Goal: Task Accomplishment & Management: Manage account settings

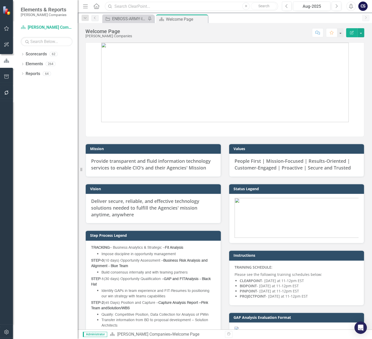
click at [130, 5] on input "text" at bounding box center [191, 6] width 173 height 9
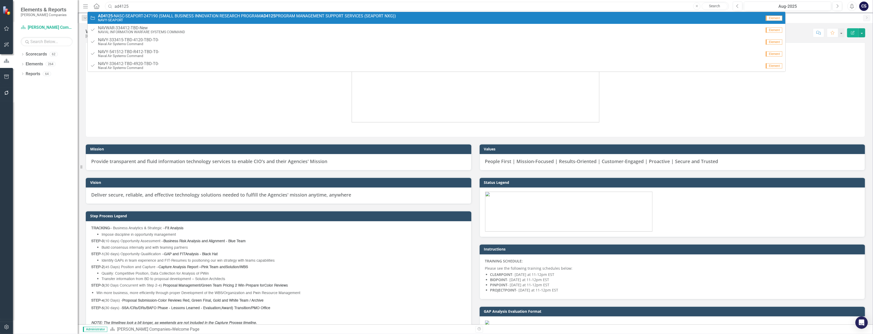
type input "ad4125"
click at [200, 18] on small "NAVY-SEAPORT" at bounding box center [247, 20] width 298 height 4
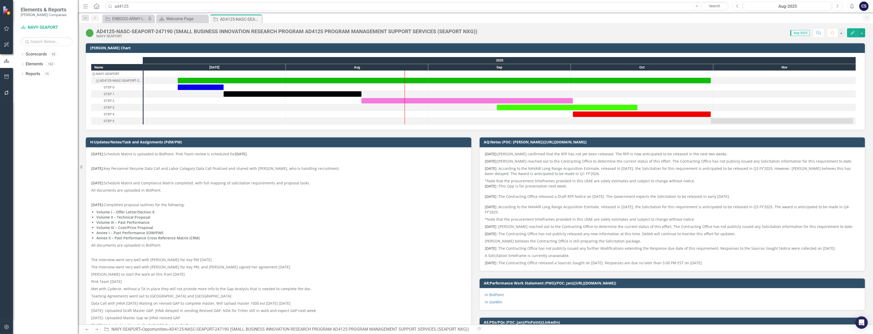
click at [372, 33] on span "Aug-2025" at bounding box center [799, 33] width 19 height 6
drag, startPoint x: 797, startPoint y: 33, endPoint x: 775, endPoint y: 32, distance: 21.5
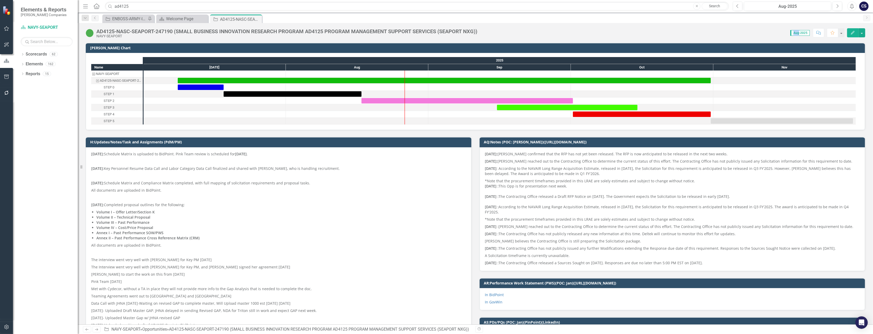
click at [372, 32] on div "Score: 0.00 Aug-2025 Completed Comment Favorite Edit" at bounding box center [672, 32] width 385 height 9
click at [372, 32] on span "Aug-2025" at bounding box center [799, 33] width 19 height 6
drag, startPoint x: 803, startPoint y: 32, endPoint x: 808, endPoint y: 62, distance: 30.2
click at [372, 62] on div "2025" at bounding box center [499, 60] width 712 height 7
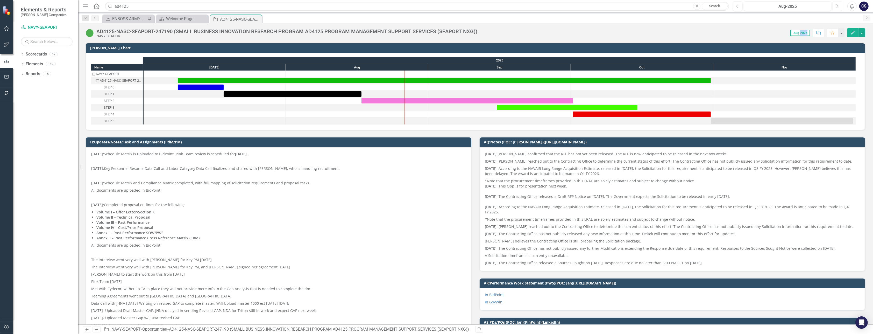
click at [372, 5] on icon "Next" at bounding box center [837, 6] width 3 height 5
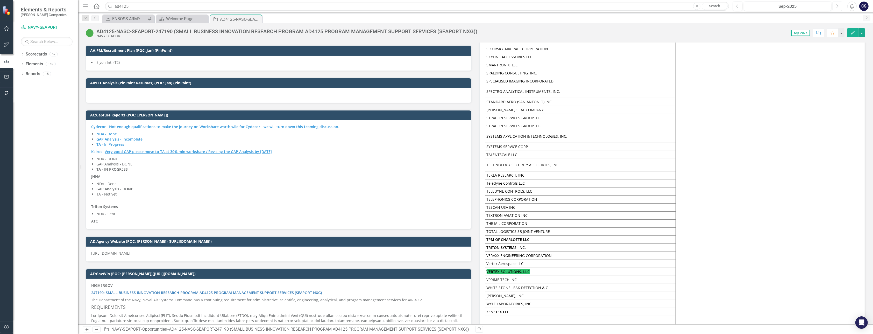
scroll to position [3154, 0]
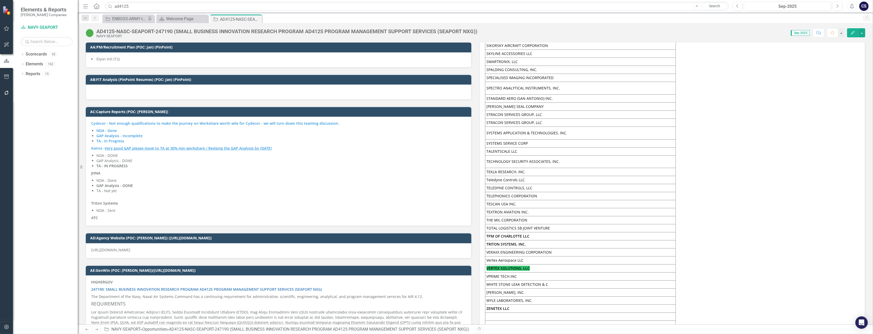
click at [91, 121] on span "Cydecor - Not enough qualifications to make the journey on Workshare worth wile…" at bounding box center [215, 123] width 248 height 5
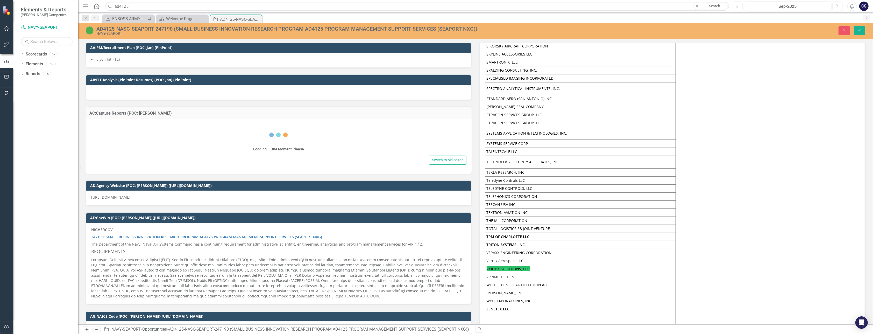
click at [91, 124] on div "Loading... One Moment Please" at bounding box center [279, 139] width 376 height 30
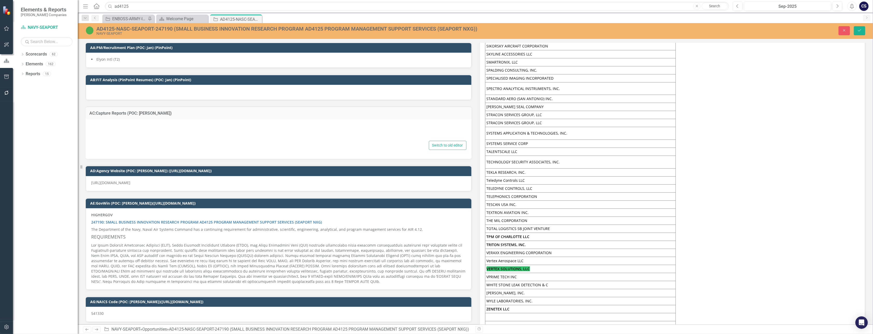
type textarea "<p><strong><span style="color: #3598db;">Cydecor - Not enough qualifications to…"
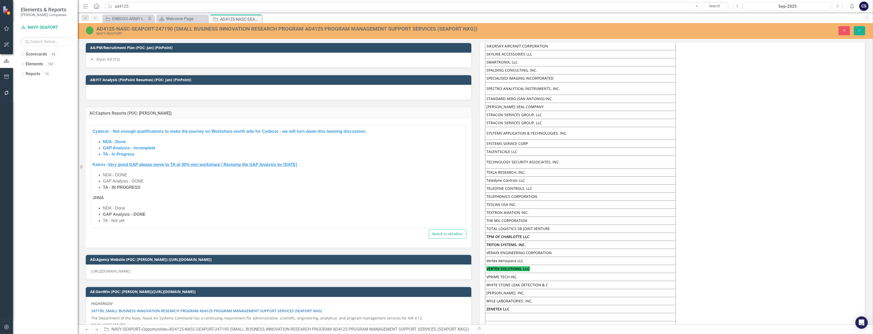
scroll to position [0, 0]
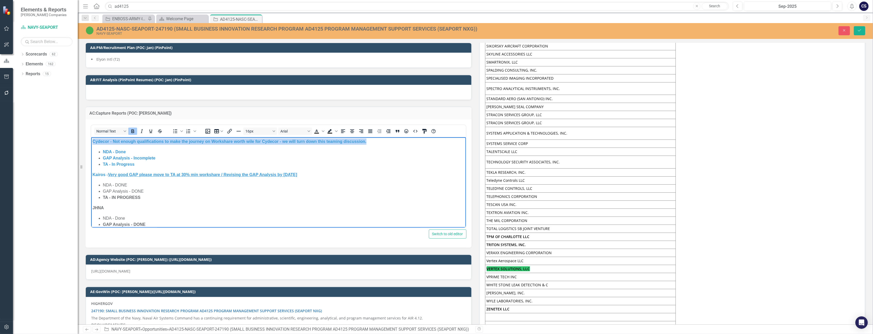
drag, startPoint x: 93, startPoint y: 140, endPoint x: 379, endPoint y: 137, distance: 286.7
click at [372, 137] on body "Cydecor - Not enough qualifications to make the journey on Workshare worth wile…" at bounding box center [278, 206] width 375 height 139
click at [159, 129] on icon "Strikethrough" at bounding box center [160, 131] width 3 height 4
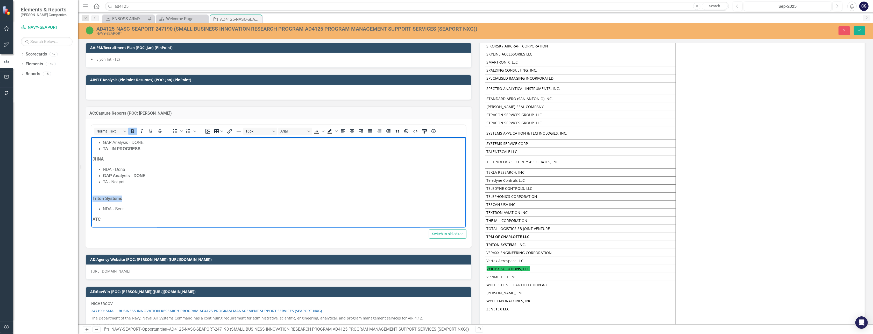
drag, startPoint x: 92, startPoint y: 199, endPoint x: 129, endPoint y: 198, distance: 36.8
click at [129, 198] on p "Triton Systems" at bounding box center [278, 195] width 372 height 12
click at [161, 128] on icon "Strikethrough" at bounding box center [160, 131] width 6 height 6
click at [223, 197] on p "Triton Systems" at bounding box center [278, 195] width 372 height 12
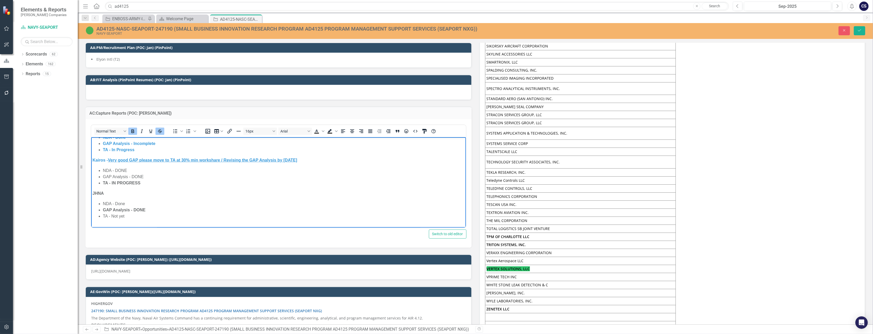
scroll to position [14, 0]
click at [372, 29] on icon "Save" at bounding box center [859, 30] width 5 height 4
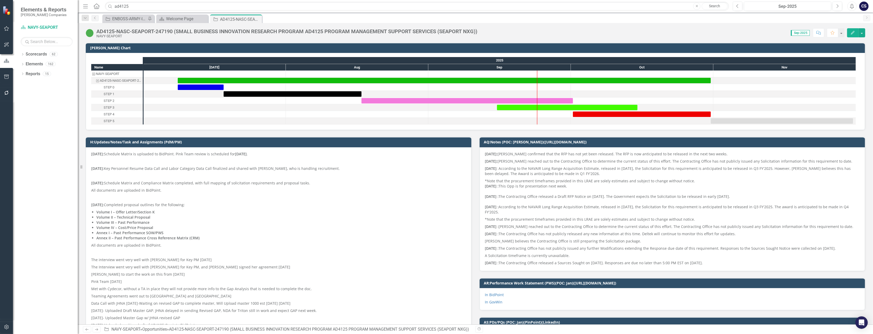
click at [281, 112] on div at bounding box center [214, 114] width 142 height 6
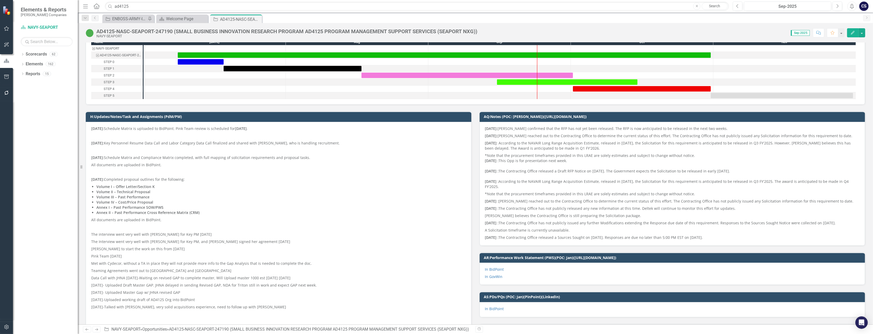
scroll to position [0, 0]
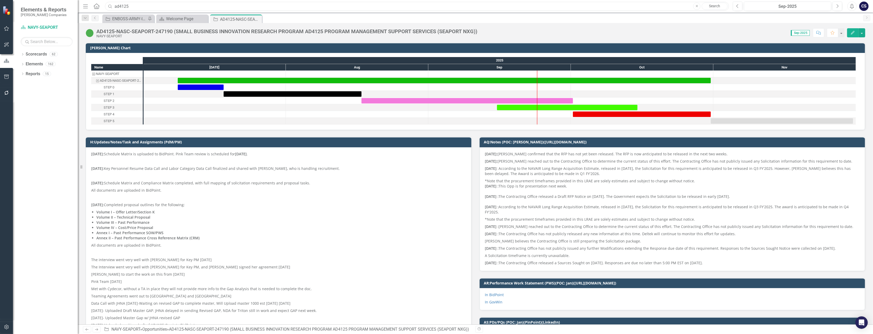
click at [129, 5] on input "ad4125" at bounding box center [417, 6] width 624 height 9
type input "a"
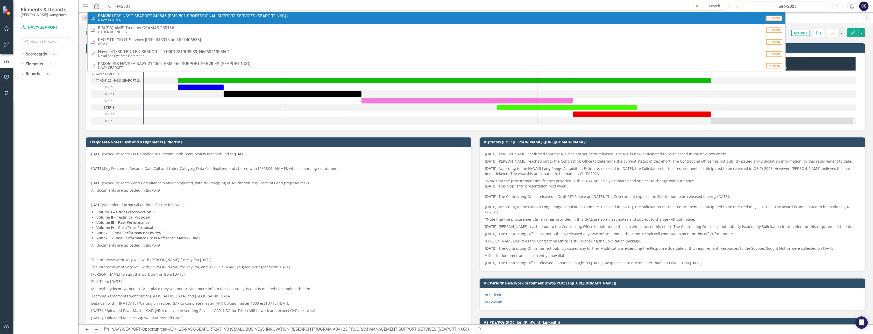
type input "PMS501"
click at [229, 16] on span "PMS501 PSS-NSSC-SEAPORT-240845 (PMS 501 PROFESSIONAL SUPPORT SERVICES (SEAPORT …" at bounding box center [193, 16] width 190 height 5
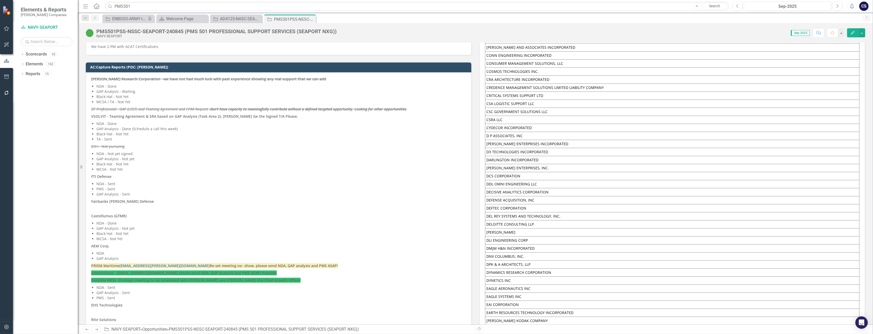
scroll to position [3314, 0]
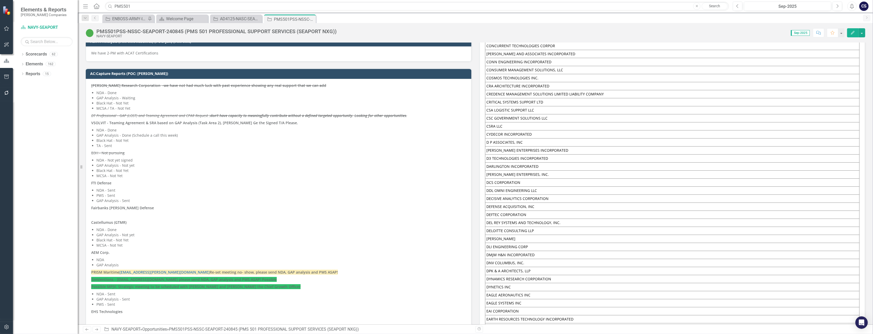
click at [110, 276] on p "SimVentions - [EMAIL_ADDRESS][DOMAIN_NAME] please send NDA, GAP analysis and PW…" at bounding box center [278, 279] width 375 height 7
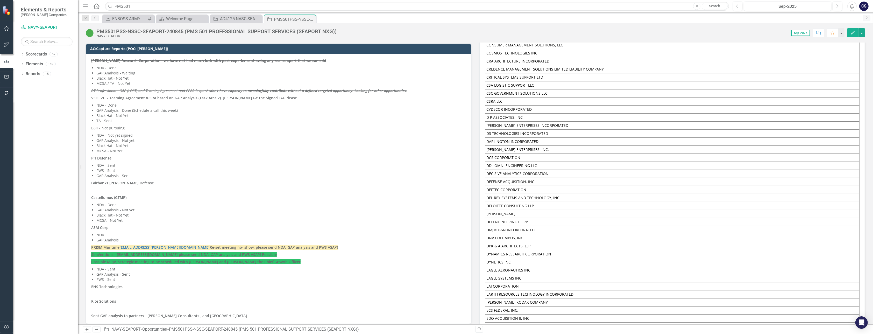
scroll to position [3332, 0]
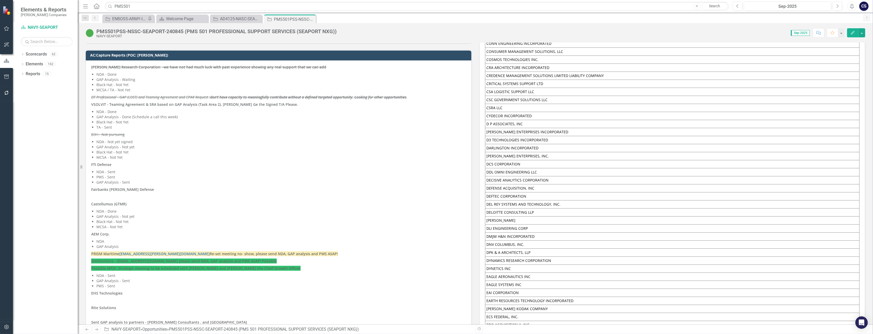
click at [135, 114] on li "GAP Analysis - Done (Schedule a call this week)" at bounding box center [280, 116] width 369 height 5
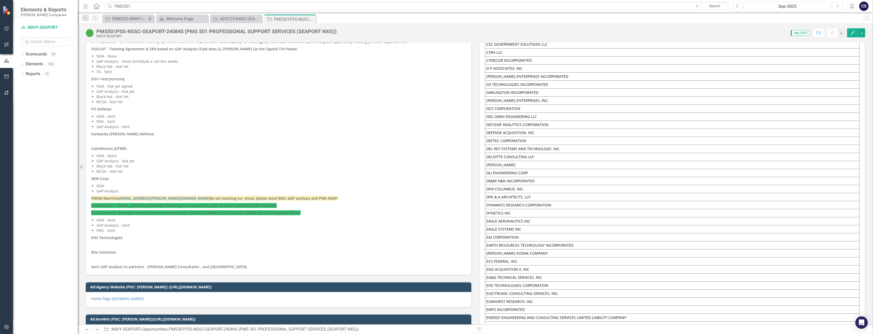
scroll to position [3376, 0]
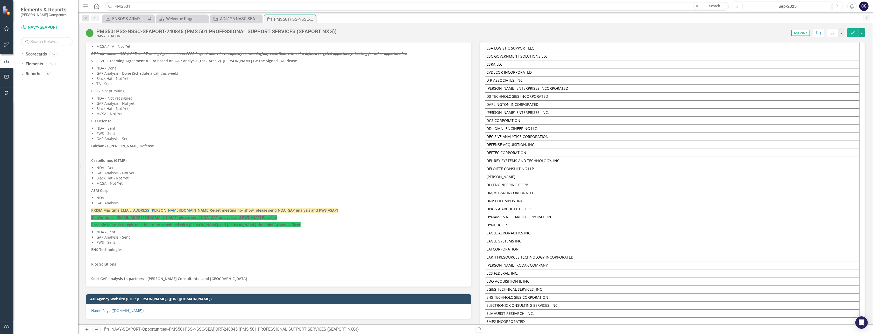
click at [98, 126] on li "NDA - Sent" at bounding box center [280, 128] width 369 height 5
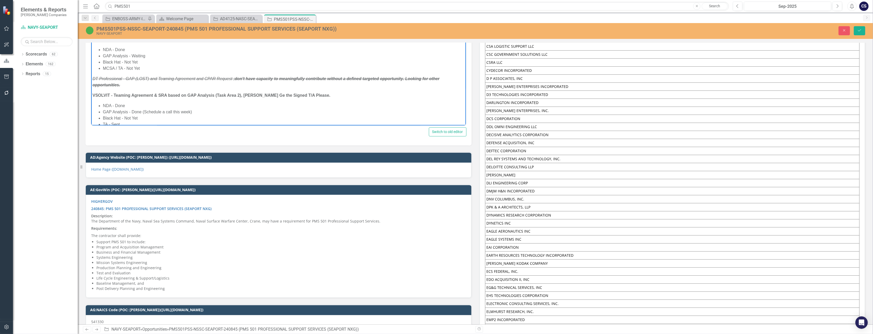
scroll to position [3228, 0]
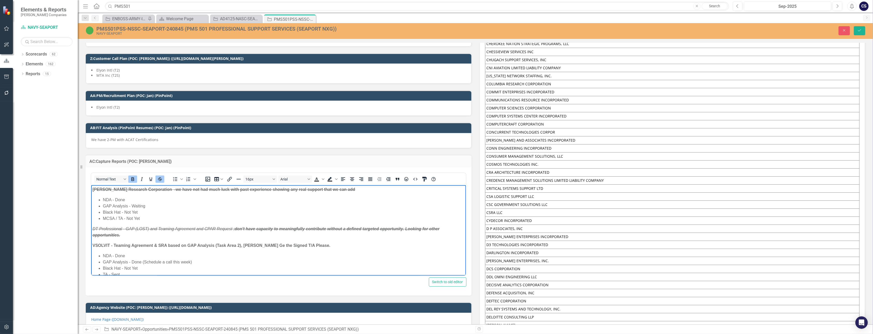
drag, startPoint x: 460, startPoint y: 206, endPoint x: 551, endPoint y: 240, distance: 97.3
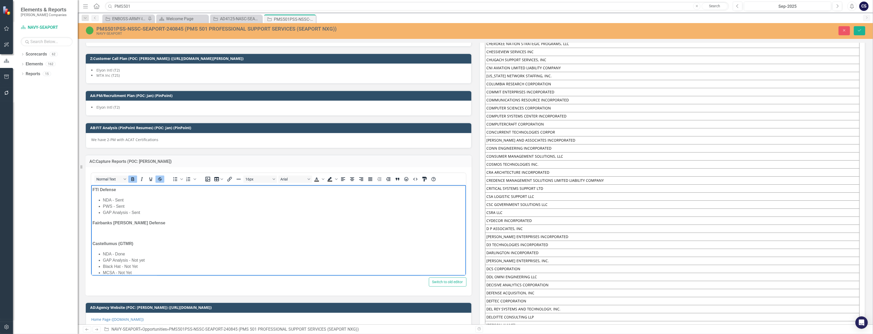
scroll to position [139, 0]
click at [111, 196] on li "NDA - Sent" at bounding box center [284, 196] width 362 height 6
drag, startPoint x: 141, startPoint y: 207, endPoint x: 96, endPoint y: 196, distance: 46.5
click at [96, 196] on ul "NDA - Sent PWS - Sent GAP Analysis - Sent" at bounding box center [278, 202] width 372 height 19
click at [111, 196] on li "NDA - Sent" at bounding box center [284, 196] width 362 height 6
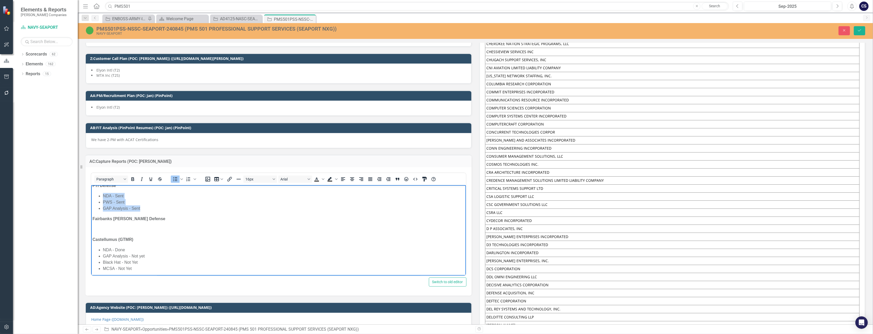
drag, startPoint x: 128, startPoint y: 207, endPoint x: 102, endPoint y: 196, distance: 28.8
click at [102, 196] on ul "NDA - Sent PWS - Sent GAP Analysis - Sent" at bounding box center [278, 202] width 372 height 19
copy ul "NDA - Sent PWS - Sent GAP Analysis - Sent"
click at [101, 224] on body "[PERSON_NAME] Research Corporation -we have not had much luck with past experie…" at bounding box center [278, 227] width 375 height 363
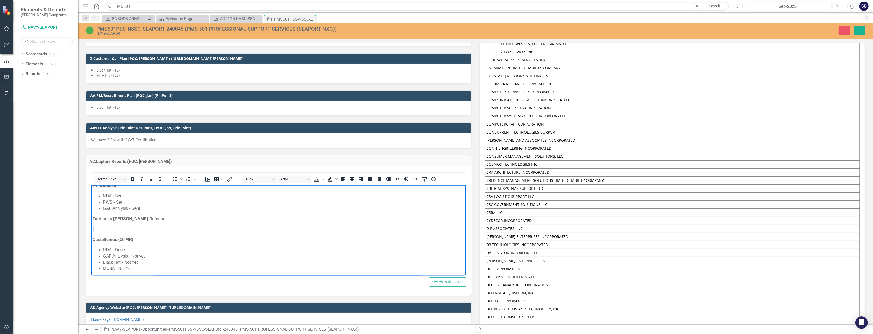
paste body "Rich Text Area. Press ALT-0 for help."
drag, startPoint x: 143, startPoint y: 201, endPoint x: 91, endPoint y: 200, distance: 52.1
click at [91, 200] on body "[PERSON_NAME] Research Corporation -we have not had much luck with past experie…" at bounding box center [278, 216] width 375 height 376
click at [337, 178] on icon "Background color Black" at bounding box center [336, 179] width 3 height 2
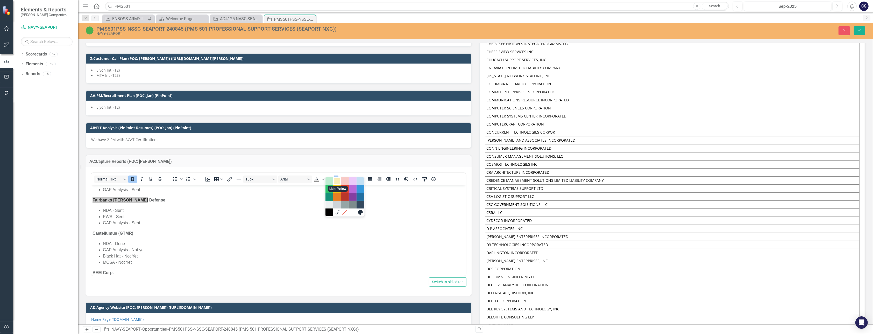
click at [338, 181] on div "Light Yellow" at bounding box center [337, 181] width 6 height 6
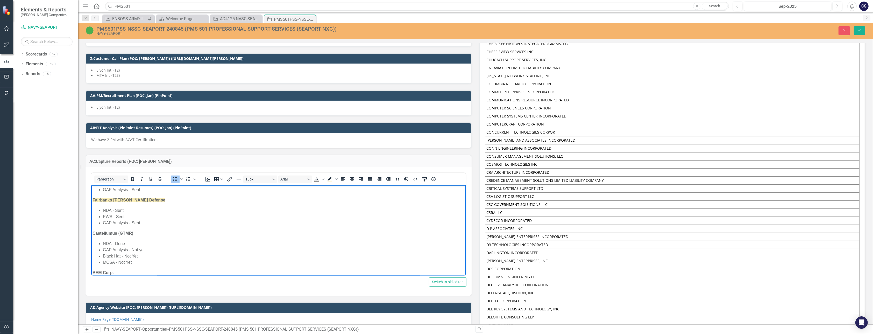
click at [232, 212] on li "NDA - Sent" at bounding box center [284, 210] width 362 height 6
drag, startPoint x: 118, startPoint y: 215, endPoint x: 89, endPoint y: 213, distance: 29.0
click at [91, 213] on html "[PERSON_NAME] Research Corporation -we have not had much luck with past experie…" at bounding box center [278, 264] width 375 height 376
click at [328, 181] on icon "Background color Light Yellow" at bounding box center [329, 181] width 5 height 1
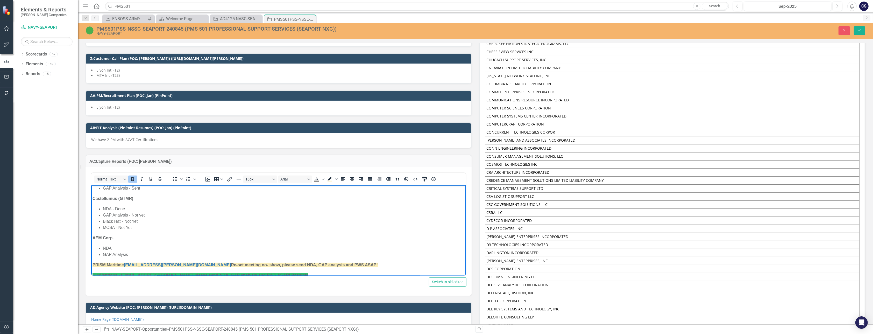
scroll to position [190, 0]
drag, startPoint x: 133, startPoint y: 200, endPoint x: 93, endPoint y: 201, distance: 40.2
click at [93, 201] on p "Castellumus (GTMR)" at bounding box center [278, 200] width 372 height 6
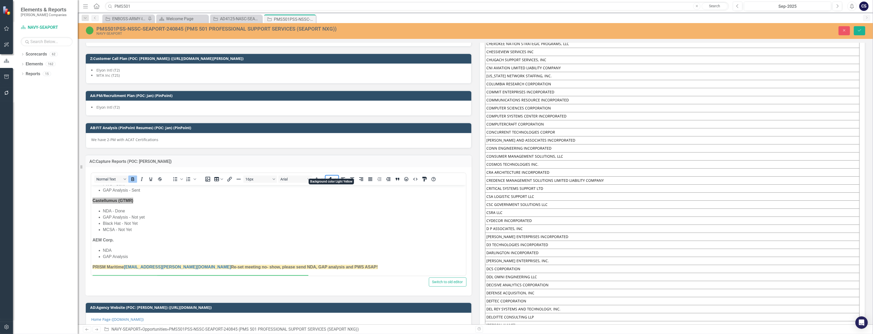
click at [328, 176] on icon "Background color Light Yellow" at bounding box center [330, 179] width 6 height 6
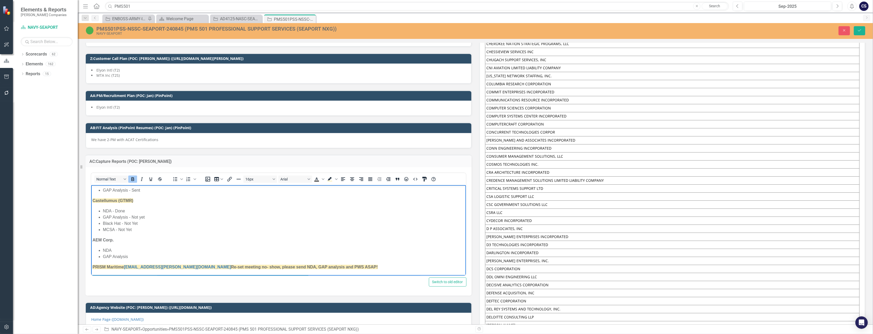
click at [301, 235] on body "[PERSON_NAME] Research Corporation -we have not had much luck with past experie…" at bounding box center [278, 183] width 375 height 376
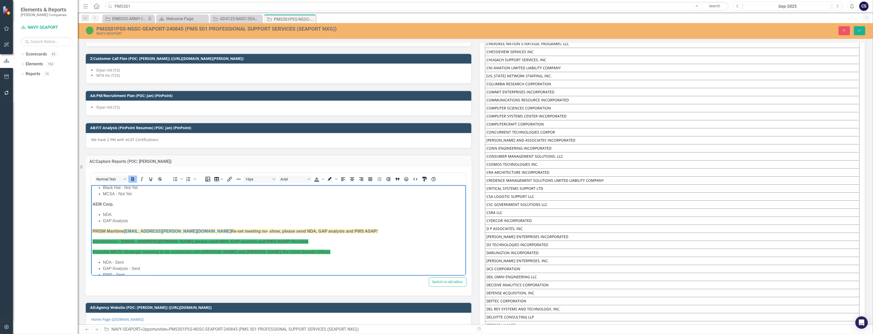
scroll to position [233, 0]
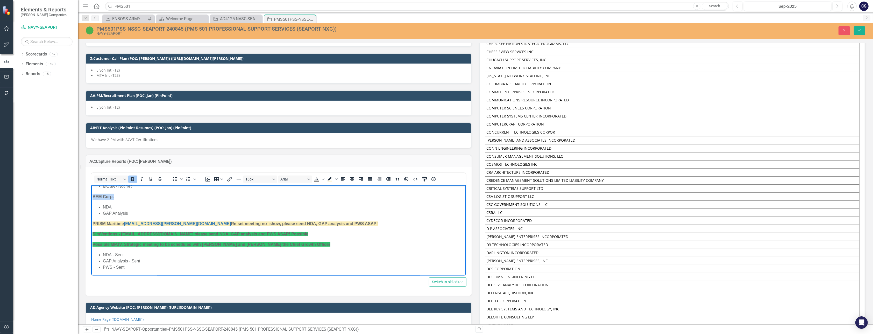
drag, startPoint x: 114, startPoint y: 196, endPoint x: 177, endPoint y: 376, distance: 190.2
click at [91, 196] on html "[PERSON_NAME] Research Corporation -we have not had much luck with past experie…" at bounding box center [278, 140] width 375 height 376
click at [328, 177] on icon "Background color Light Yellow" at bounding box center [329, 178] width 4 height 3
click at [291, 220] on p "PRISM Maritime [EMAIL_ADDRESS][PERSON_NAME][DOMAIN_NAME] Re-set meeting no- sho…" at bounding box center [278, 223] width 372 height 6
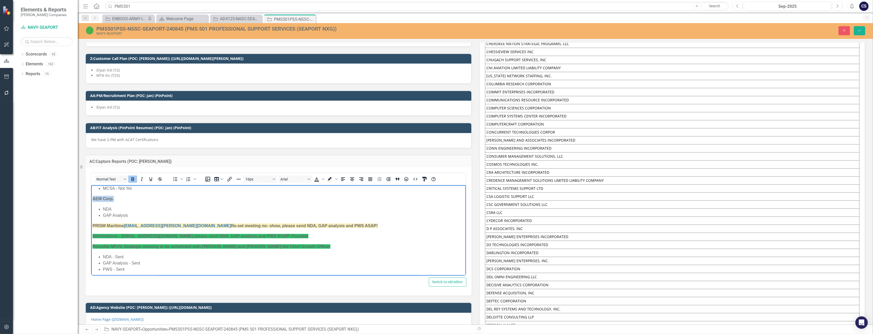
drag, startPoint x: 117, startPoint y: 199, endPoint x: 92, endPoint y: 198, distance: 24.9
click at [92, 198] on p "AEM Corp." at bounding box center [278, 199] width 372 height 6
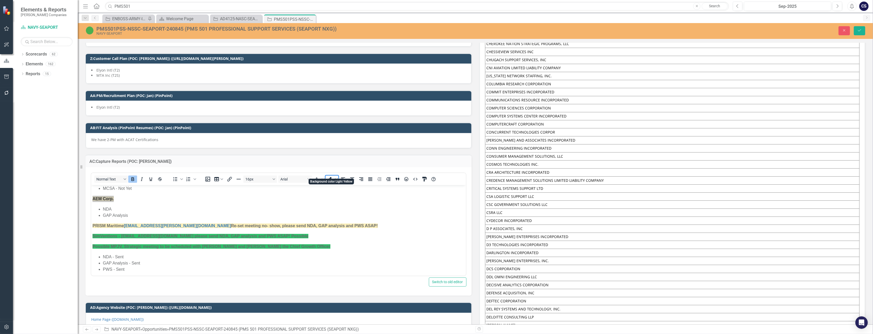
click at [336, 178] on icon "Background color Light Yellow" at bounding box center [336, 179] width 3 height 3
click at [336, 213] on div "White" at bounding box center [337, 212] width 6 height 6
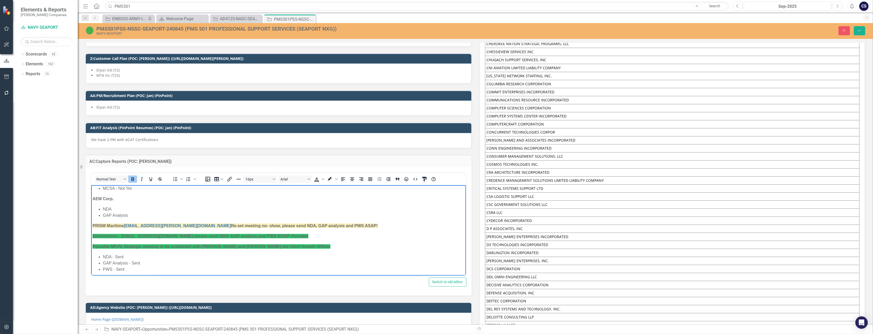
click at [157, 212] on li "GAP Analysis" at bounding box center [284, 215] width 362 height 6
click at [119, 198] on p "AEM Corp." at bounding box center [278, 199] width 372 height 6
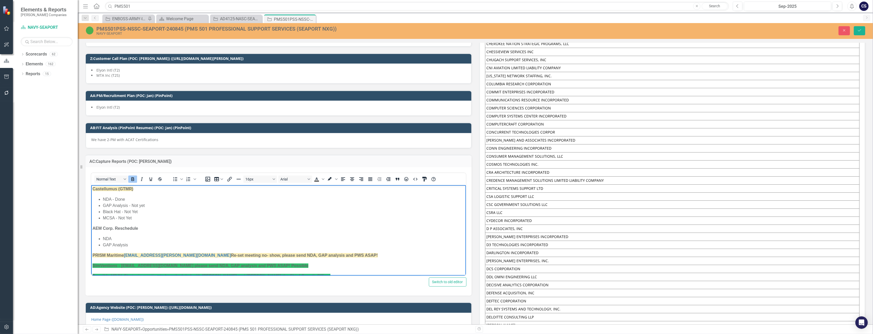
scroll to position [199, 0]
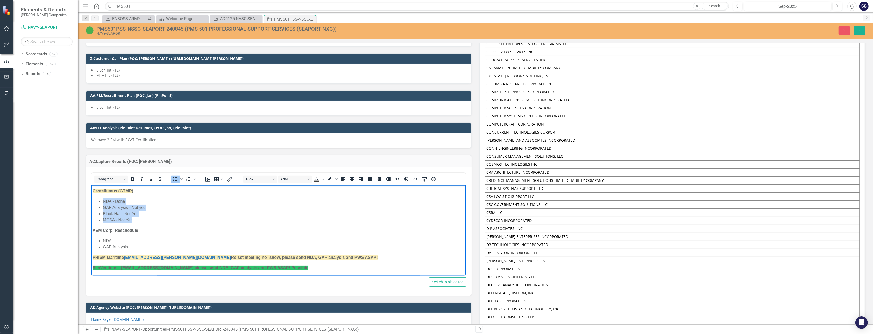
drag, startPoint x: 133, startPoint y: 220, endPoint x: 102, endPoint y: 201, distance: 37.0
click at [102, 201] on ul "NDA - Done GAP Analysis - Not yet Black Hat - Not Yet MCSA - Not Yet" at bounding box center [278, 210] width 372 height 25
click at [110, 205] on li "GAP Analysis - Not yet" at bounding box center [284, 207] width 362 height 6
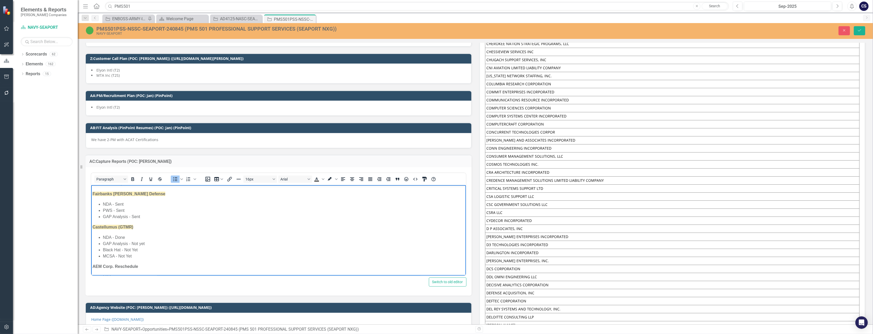
scroll to position [156, 0]
drag, startPoint x: 141, startPoint y: 225, endPoint x: 100, endPoint y: 211, distance: 43.7
click at [100, 211] on ul "NDA - Sent PWS - Sent GAP Analysis - Sent" at bounding box center [278, 217] width 372 height 19
copy ul "NDA - Sent PWS - Sent GAP Analysis - Sent"
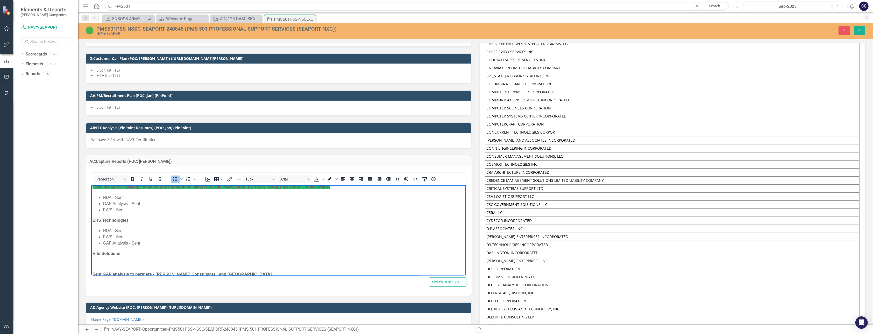
scroll to position [297, 0]
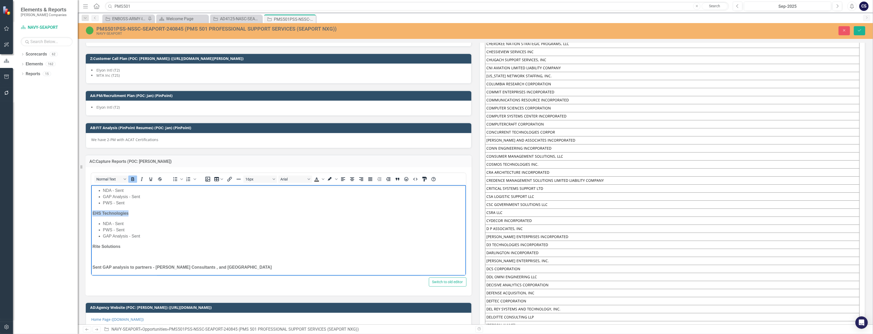
drag, startPoint x: 137, startPoint y: 212, endPoint x: 91, endPoint y: 210, distance: 46.4
click at [91, 210] on body "[PERSON_NAME] Research Corporation -we have not had much luck with past experie…" at bounding box center [278, 82] width 375 height 388
click at [329, 176] on icon "Background color White" at bounding box center [330, 179] width 6 height 6
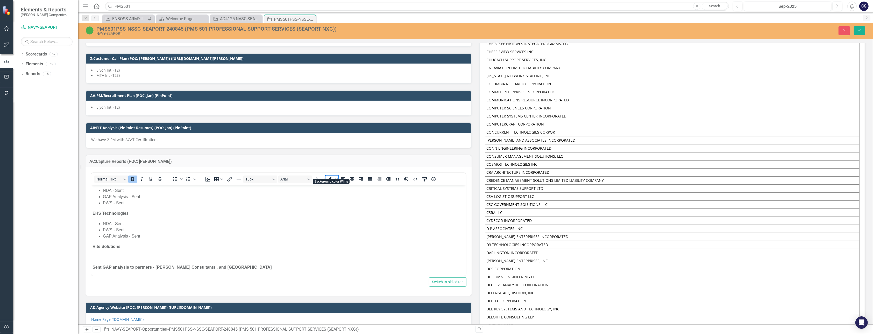
click at [329, 176] on icon "Background color White" at bounding box center [330, 179] width 6 height 6
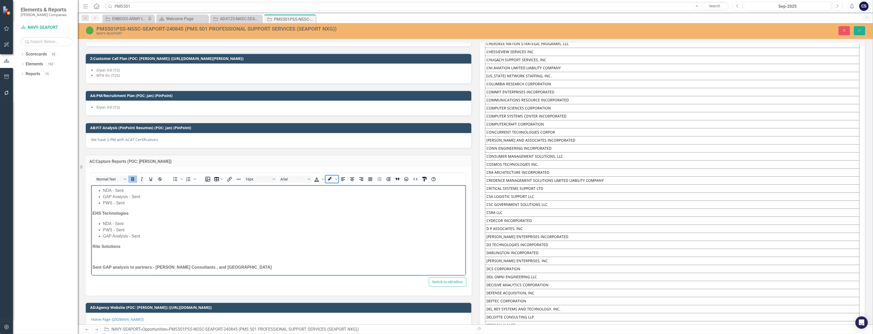
click at [329, 176] on icon "Background color White" at bounding box center [330, 179] width 6 height 6
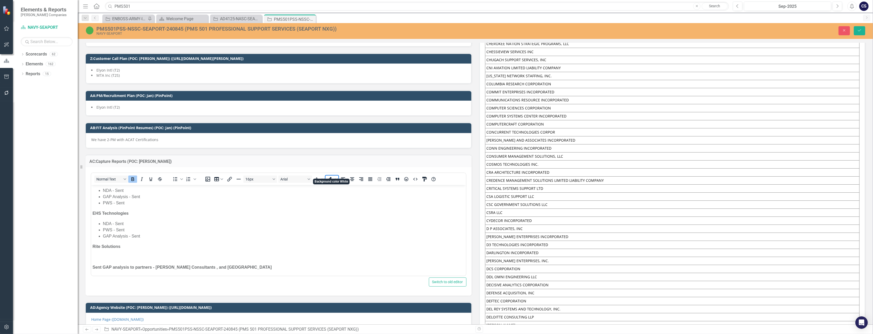
click at [329, 176] on icon "Background color White" at bounding box center [330, 179] width 6 height 6
drag, startPoint x: 329, startPoint y: 174, endPoint x: 326, endPoint y: 173, distance: 4.0
click at [326, 175] on span "Background color White" at bounding box center [329, 178] width 9 height 7
click at [336, 178] on icon "Background color White" at bounding box center [336, 179] width 3 height 2
click at [339, 180] on div "Light Yellow" at bounding box center [337, 181] width 6 height 6
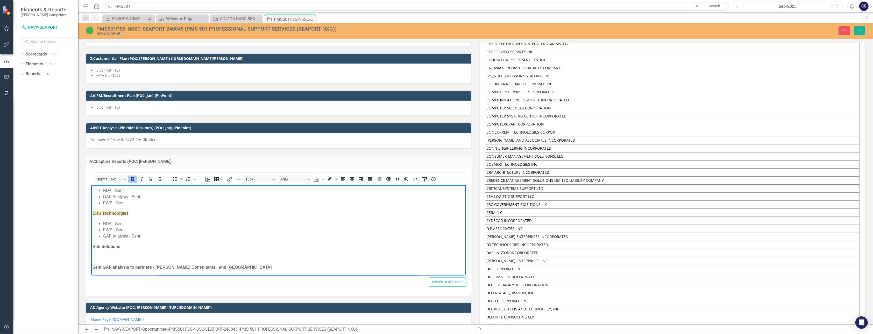
click at [145, 211] on p "EHS Technologies" at bounding box center [278, 213] width 372 height 6
click at [126, 247] on p "Rite Solutions" at bounding box center [278, 246] width 372 height 6
click at [95, 257] on p "Rich Text Area. Press ALT-0 for help." at bounding box center [278, 257] width 372 height 6
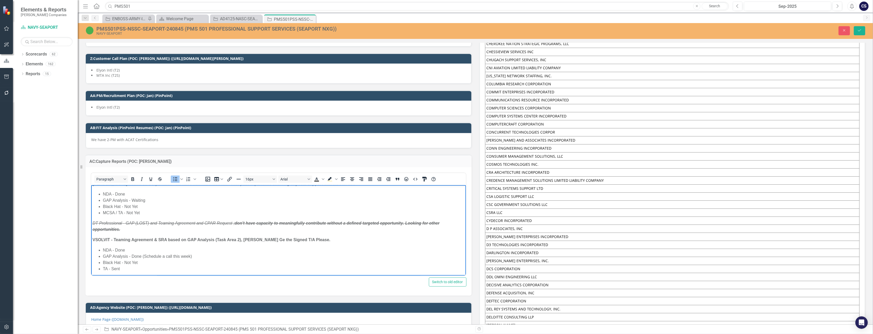
scroll to position [0, 0]
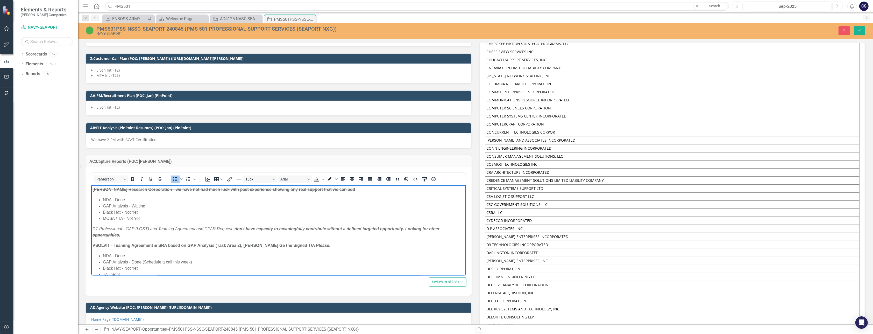
drag, startPoint x: 461, startPoint y: 196, endPoint x: 556, endPoint y: 349, distance: 179.9
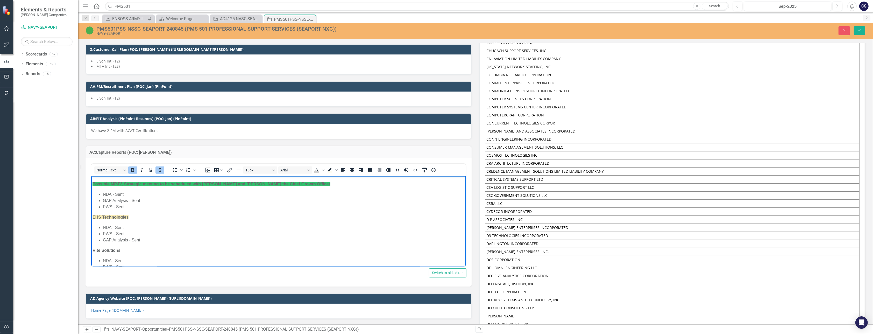
scroll to position [291, 0]
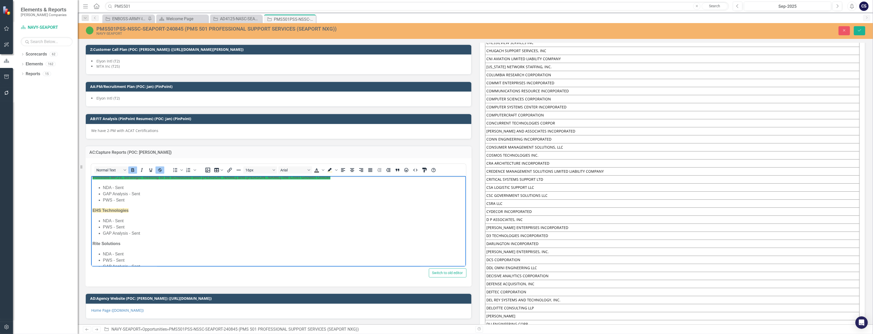
drag, startPoint x: 460, startPoint y: 198, endPoint x: 555, endPoint y: 415, distance: 237.4
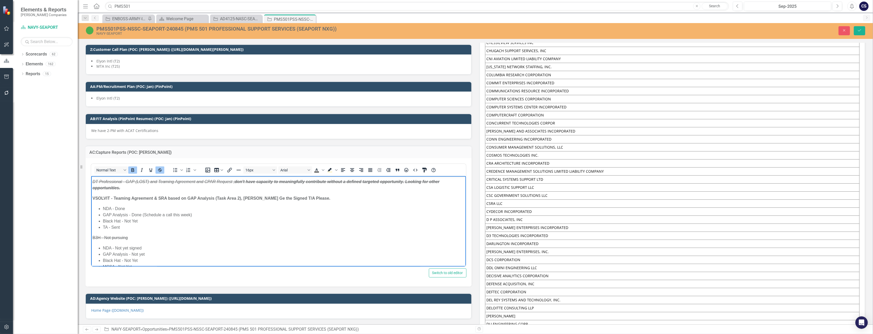
scroll to position [0, 0]
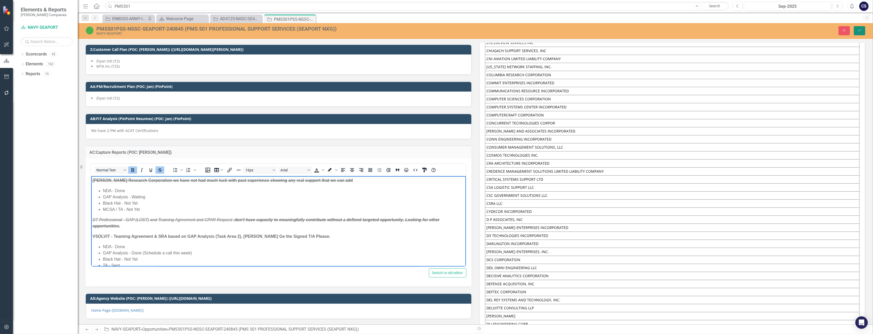
click at [372, 32] on button "Save" at bounding box center [858, 30] width 11 height 9
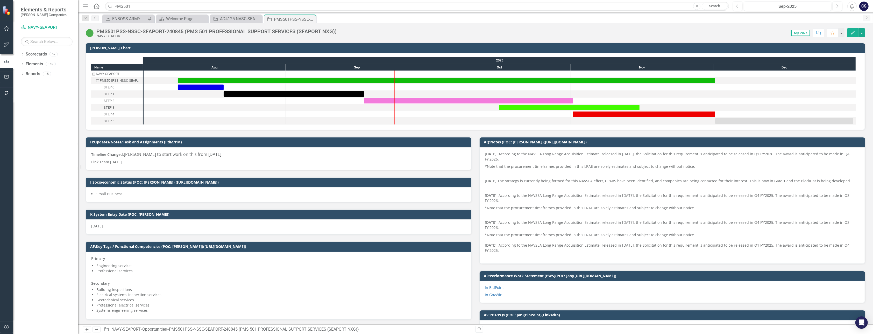
click at [197, 77] on div at bounding box center [214, 73] width 142 height 6
click at [372, 19] on div "Opportunity ENBOSS-ARMY-ITES3 SB-221122 (Army National Guard ENBOSS Support Ser…" at bounding box center [480, 19] width 759 height 8
